Goal: Navigation & Orientation: Find specific page/section

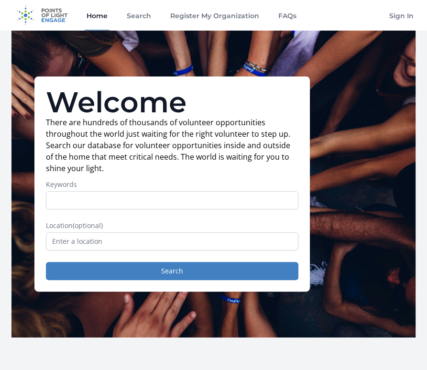
click at [40, 11] on img at bounding box center [42, 15] width 62 height 31
click at [26, 11] on img at bounding box center [42, 15] width 62 height 31
